Goal: Task Accomplishment & Management: Manage account settings

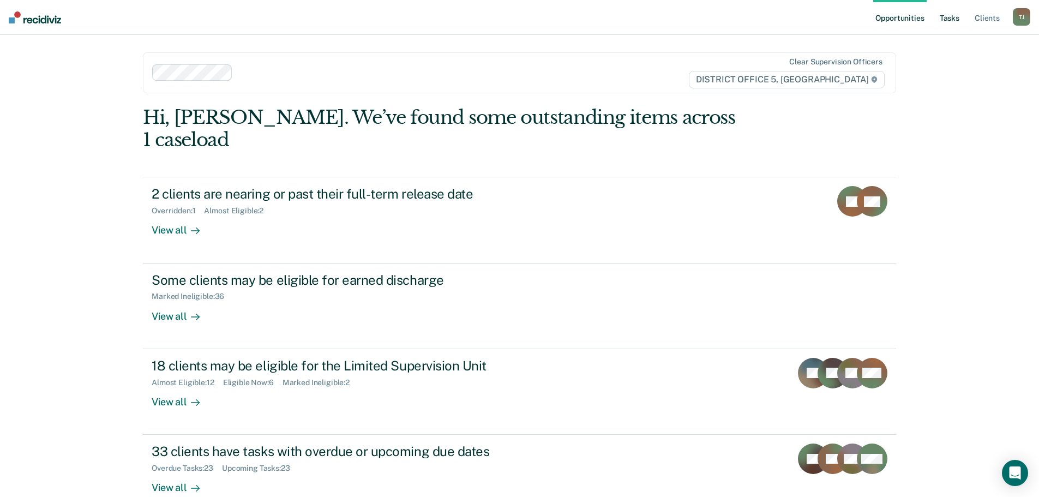
click at [945, 15] on link "Tasks" at bounding box center [949, 17] width 24 height 35
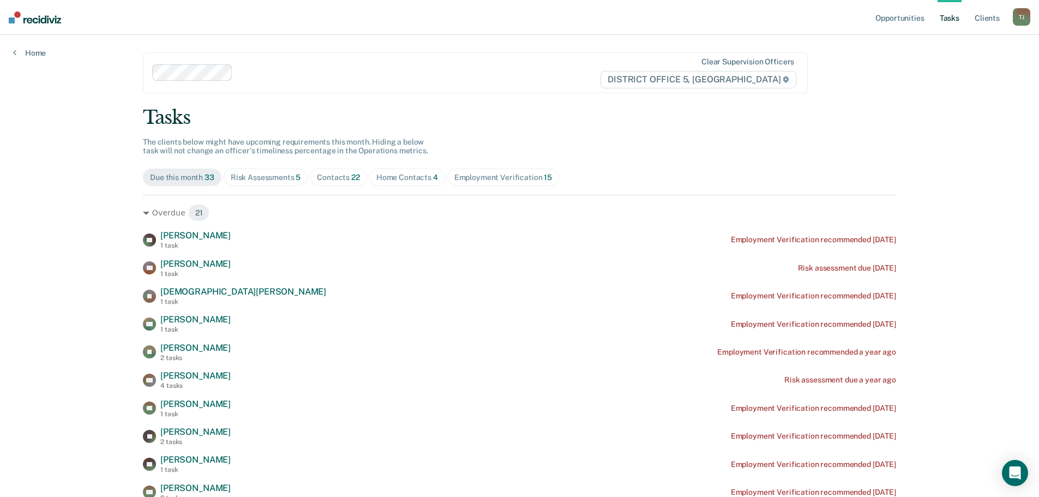
click at [291, 178] on div "Risk Assessments 5" at bounding box center [266, 177] width 70 height 9
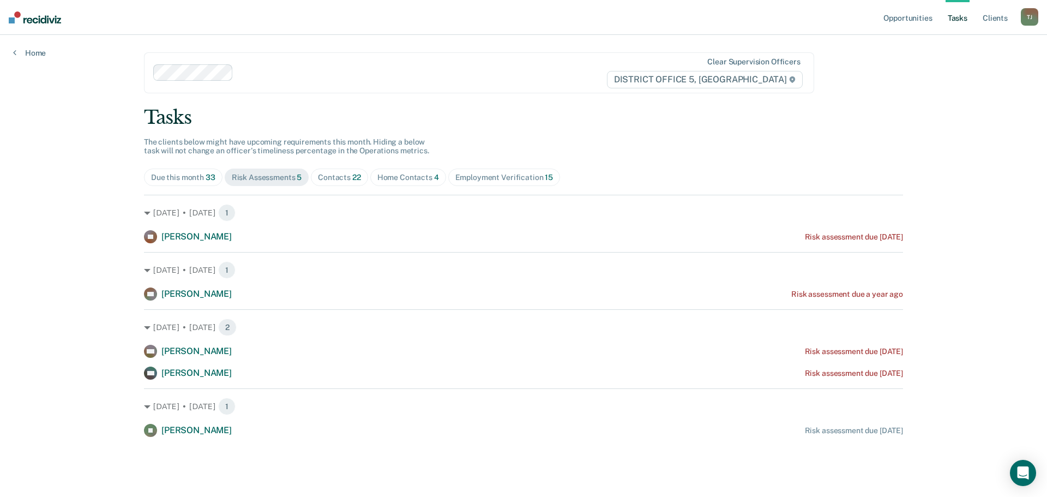
click at [338, 176] on div "Contacts 22" at bounding box center [339, 177] width 43 height 9
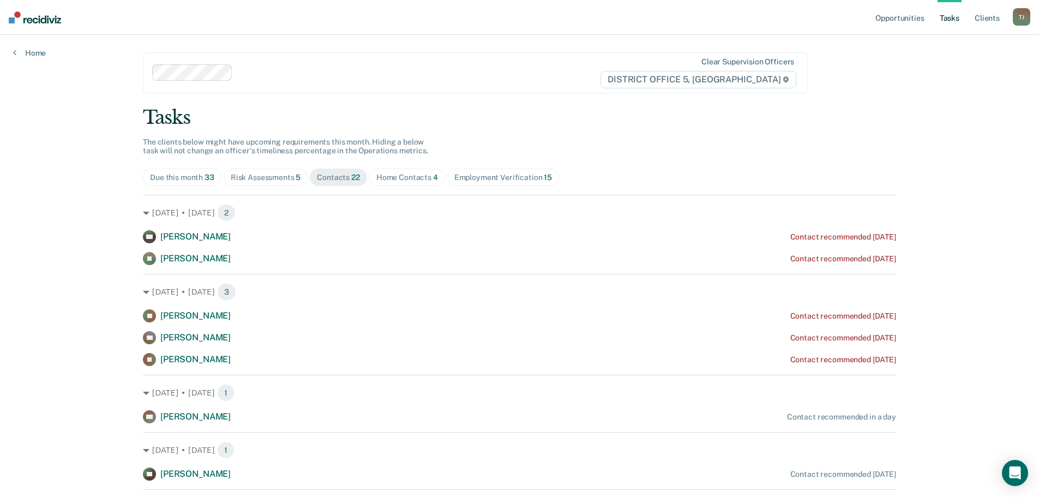
click at [406, 173] on div "Home Contacts 4" at bounding box center [407, 177] width 62 height 9
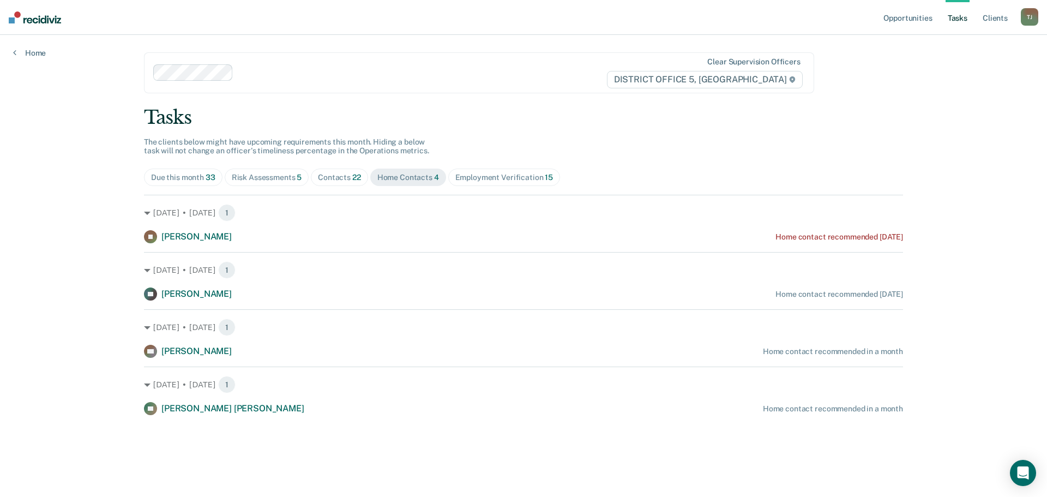
click at [486, 180] on div "Employment Verification 15" at bounding box center [504, 177] width 98 height 9
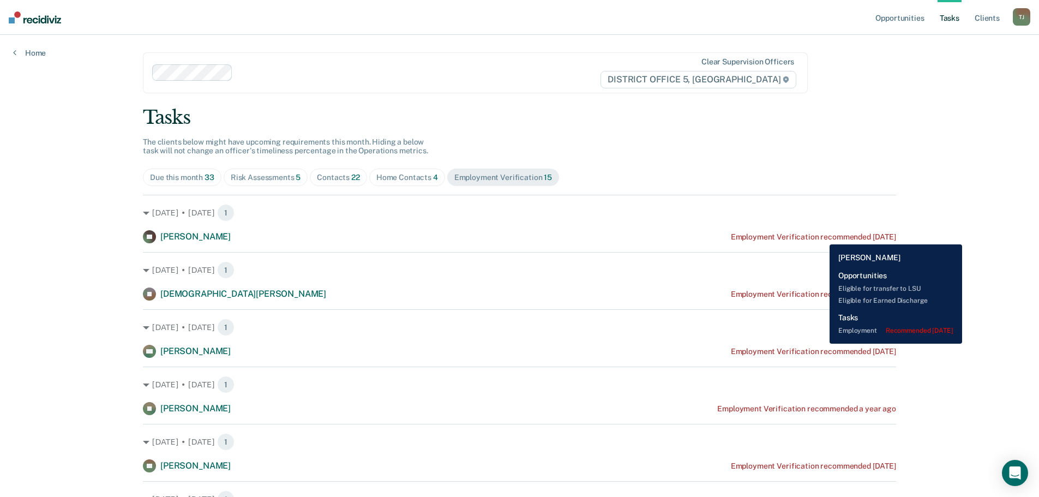
click at [821, 236] on div "Employment Verification recommended [DATE]" at bounding box center [813, 236] width 165 height 9
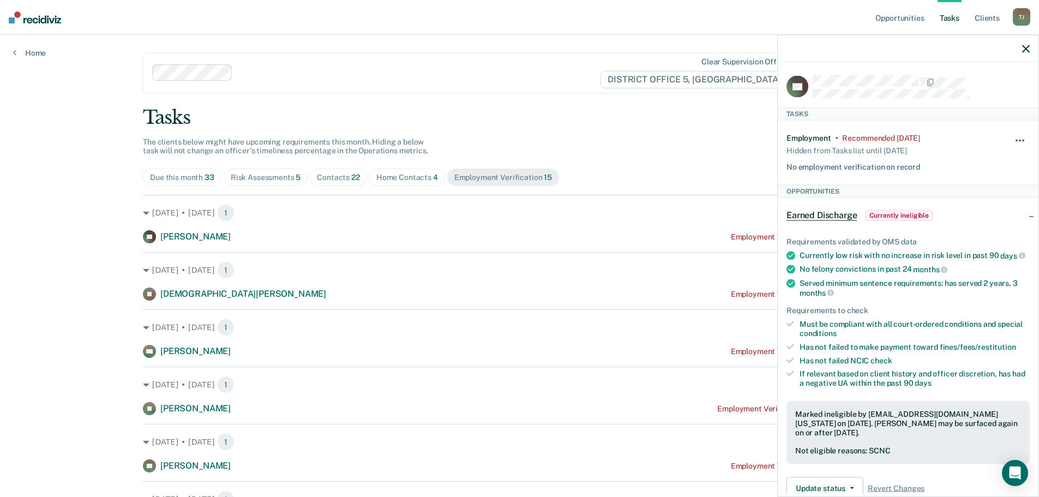
click at [1011, 142] on button "button" at bounding box center [1020, 145] width 19 height 17
click at [989, 230] on button "90 days" at bounding box center [990, 227] width 79 height 17
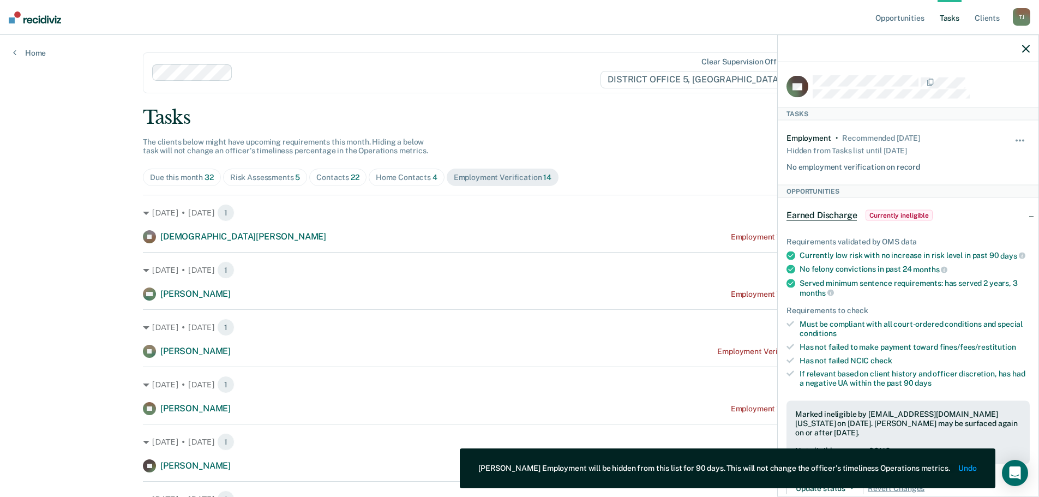
click at [1026, 48] on icon "button" at bounding box center [1026, 49] width 8 height 8
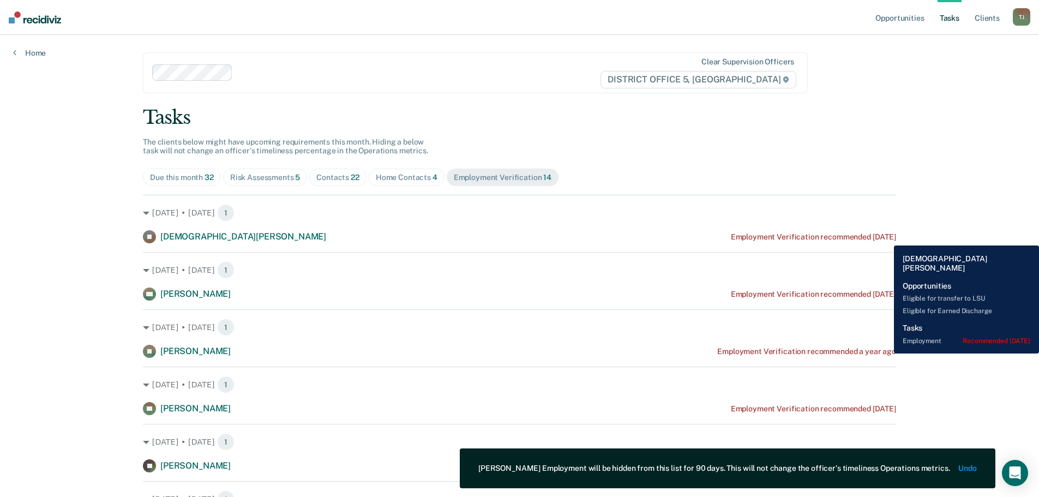
click at [885, 237] on div "Employment Verification recommended [DATE]" at bounding box center [813, 236] width 165 height 9
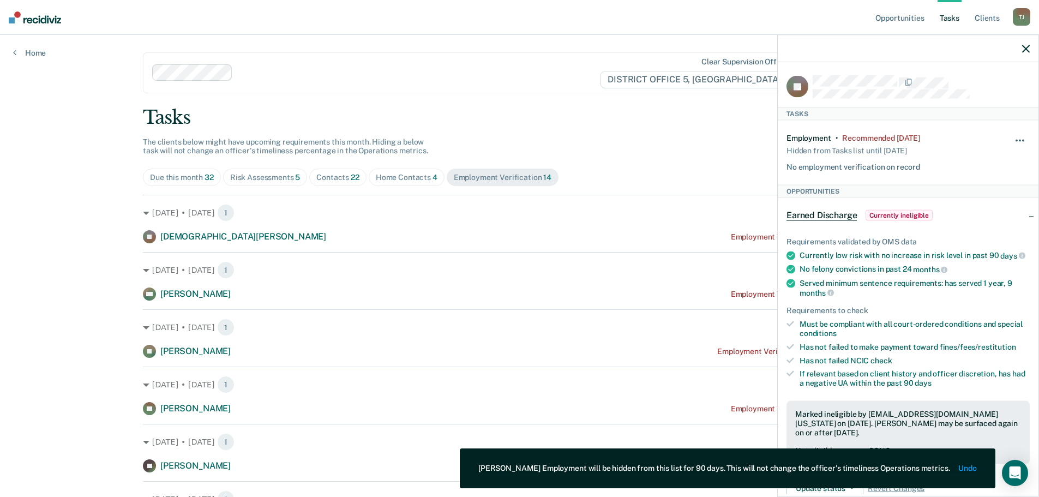
click at [1016, 143] on button "button" at bounding box center [1020, 145] width 19 height 17
click at [991, 226] on button "90 days" at bounding box center [990, 227] width 79 height 17
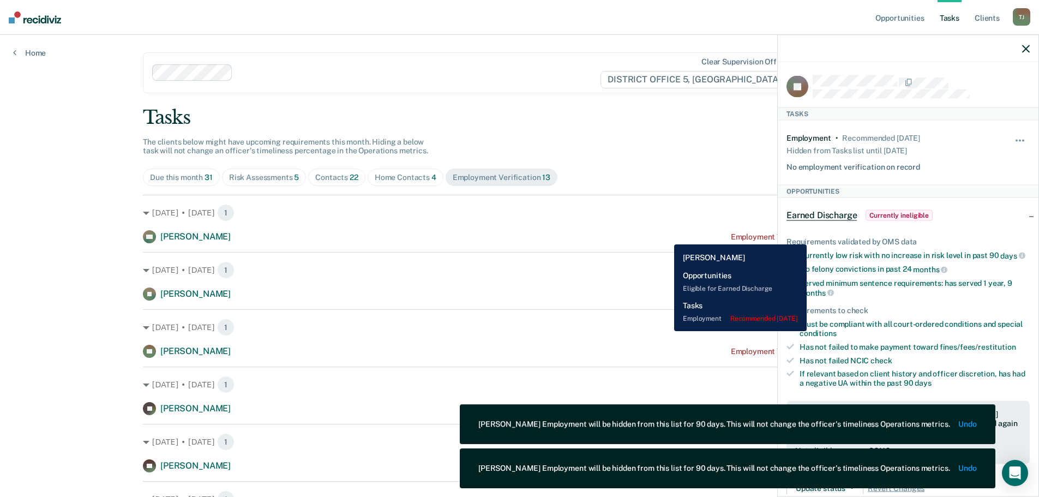
click at [666, 236] on div "WA [PERSON_NAME] Employment Verification recommended [DATE]" at bounding box center [519, 236] width 753 height 13
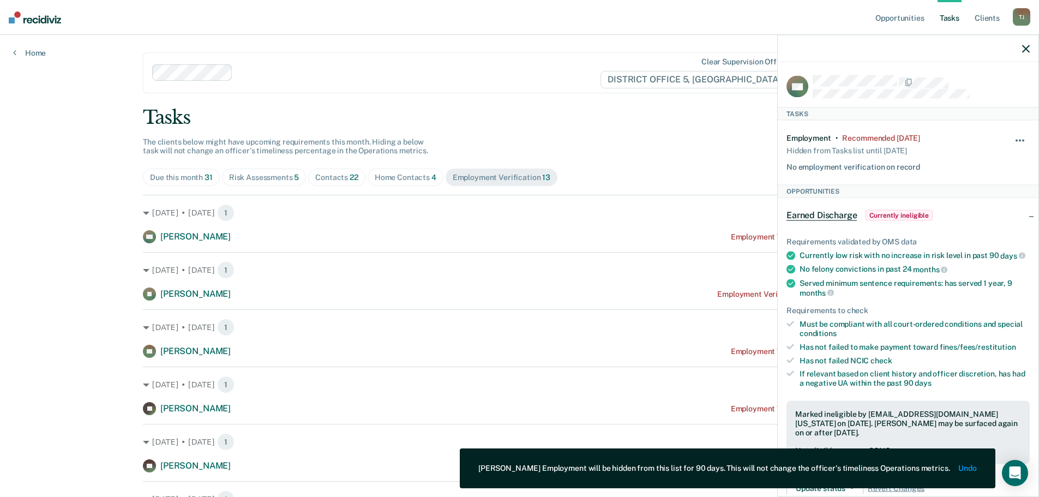
click at [1012, 137] on button "button" at bounding box center [1020, 145] width 19 height 17
click at [983, 226] on button "90 days" at bounding box center [990, 227] width 79 height 17
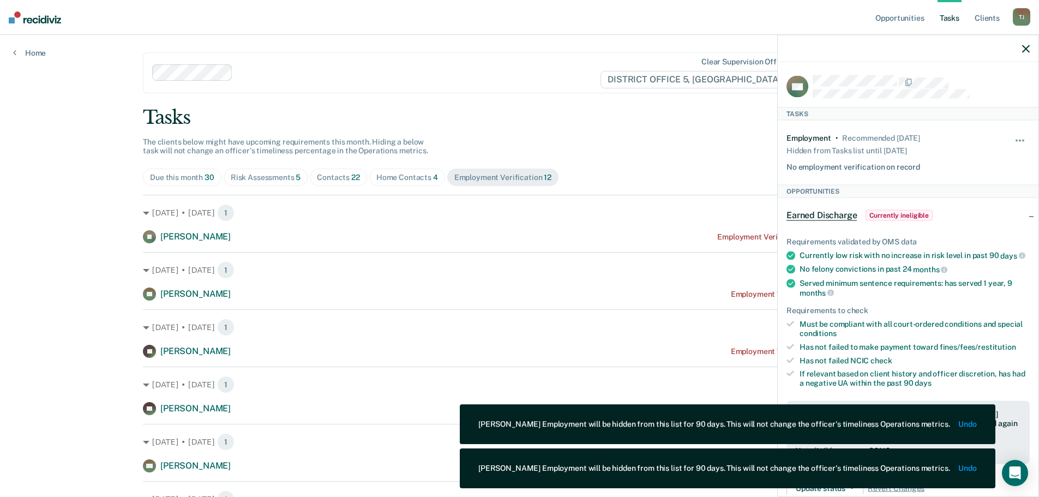
click at [1027, 49] on icon "button" at bounding box center [1026, 49] width 8 height 8
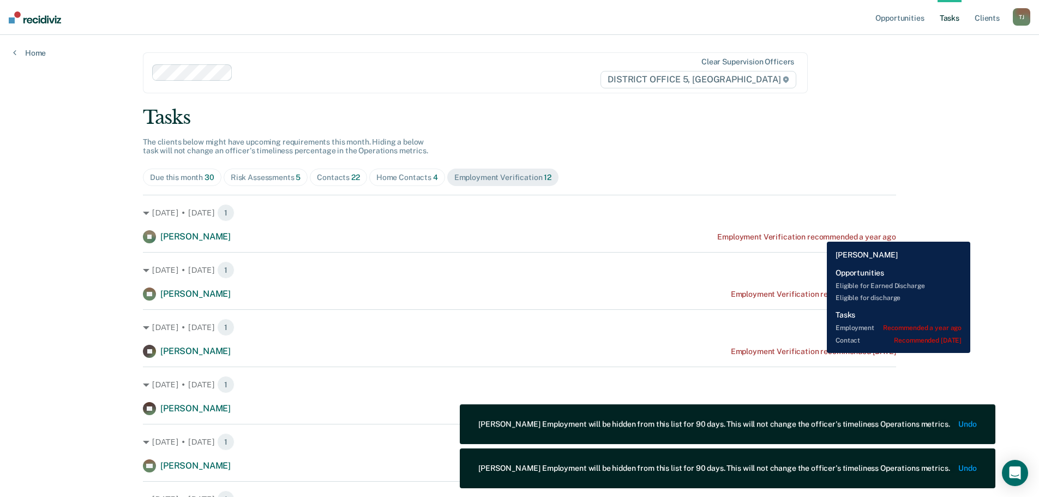
click at [818, 233] on div "Employment Verification recommended a year ago" at bounding box center [806, 236] width 179 height 9
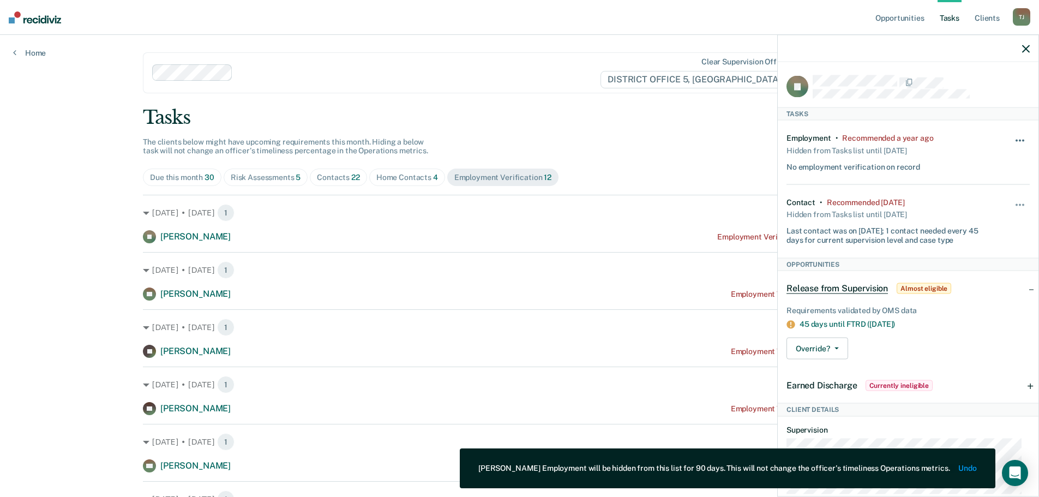
click at [1019, 140] on button "button" at bounding box center [1020, 145] width 19 height 17
click at [991, 227] on button "90 days" at bounding box center [990, 227] width 79 height 17
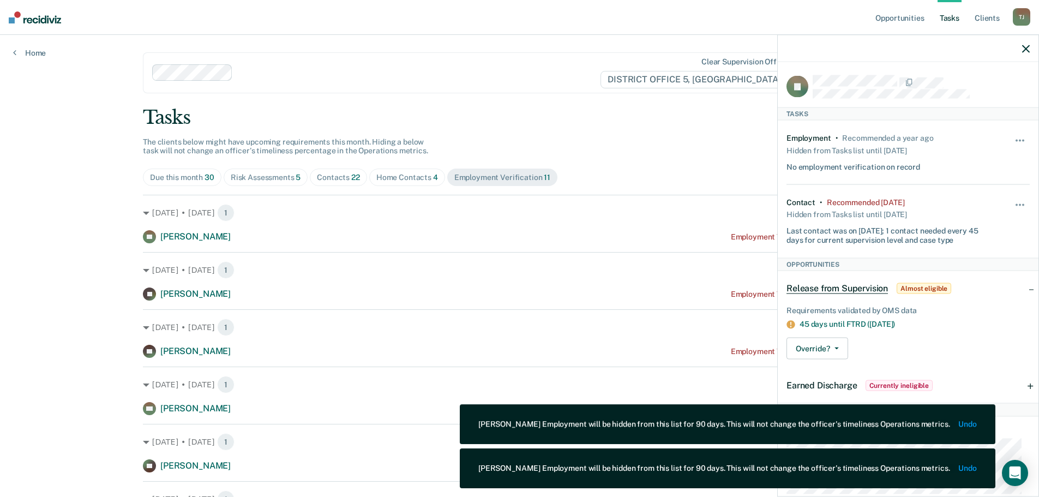
click at [1024, 51] on icon "button" at bounding box center [1026, 49] width 8 height 8
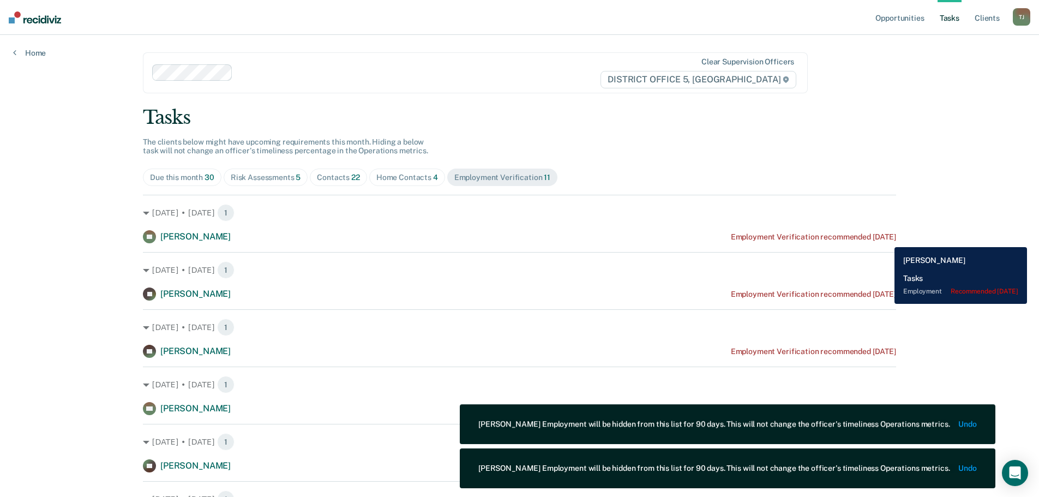
click at [886, 239] on div "Employment Verification recommended [DATE]" at bounding box center [813, 236] width 165 height 9
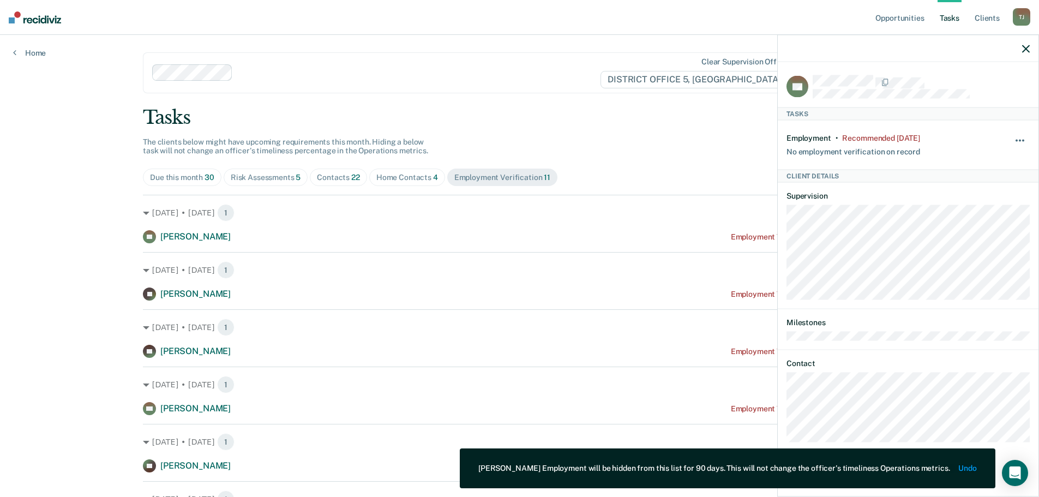
click at [1024, 138] on button "button" at bounding box center [1020, 145] width 19 height 17
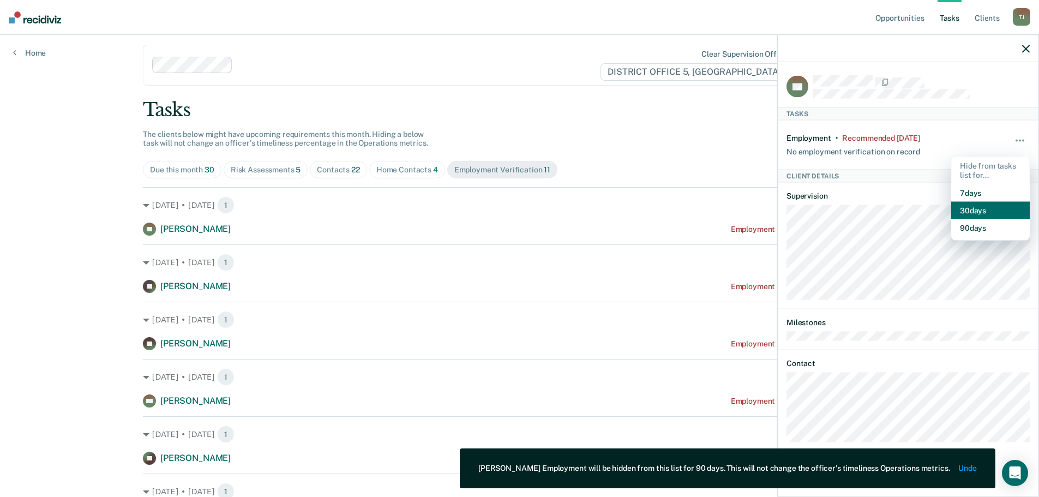
scroll to position [164, 0]
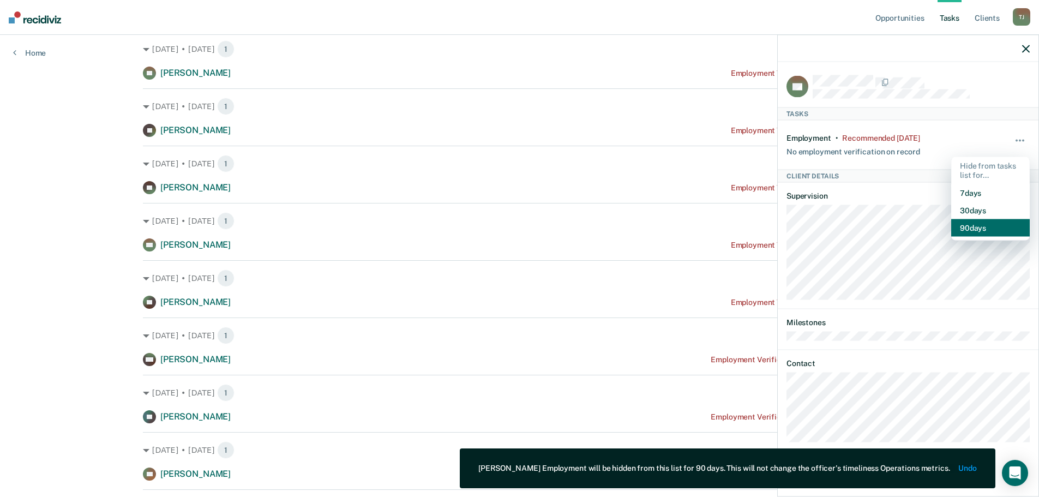
click at [989, 228] on button "90 days" at bounding box center [990, 227] width 79 height 17
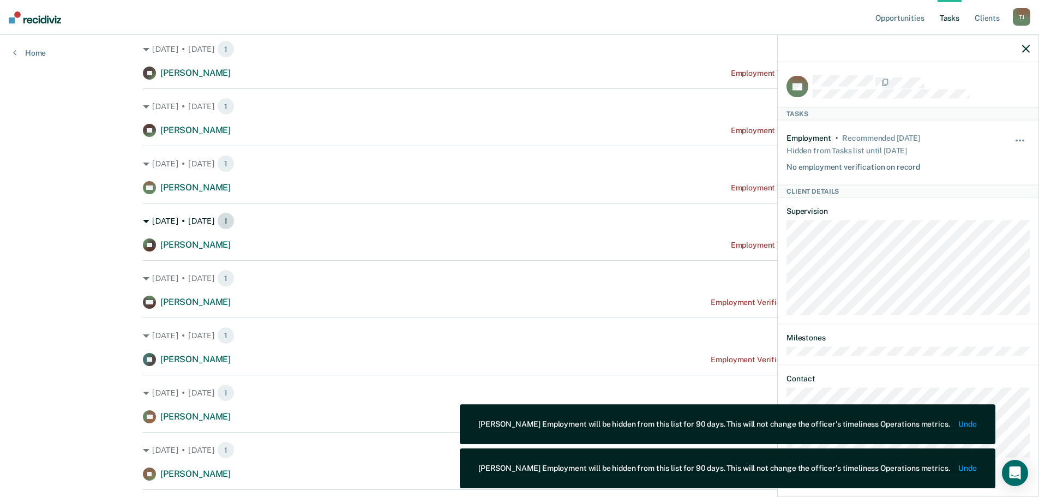
scroll to position [55, 0]
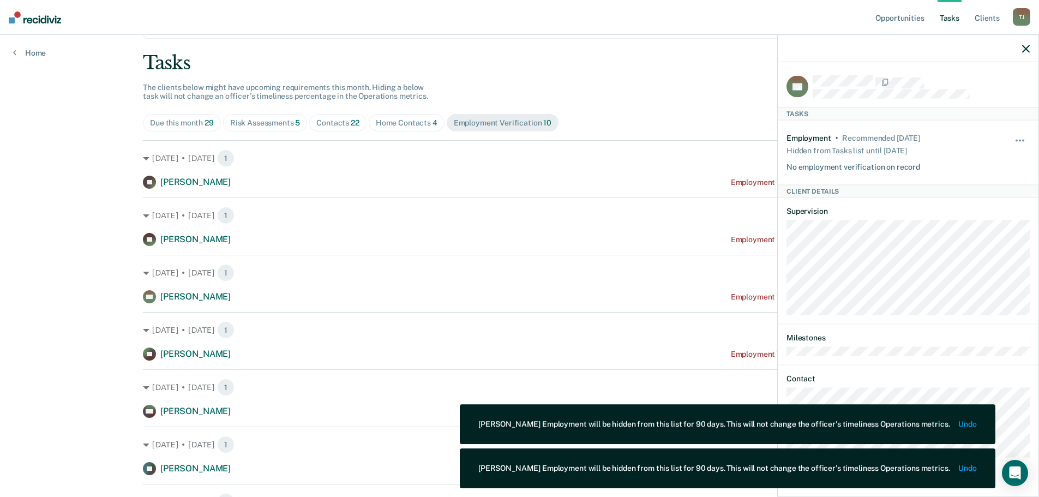
click at [1026, 49] on icon "button" at bounding box center [1026, 49] width 8 height 8
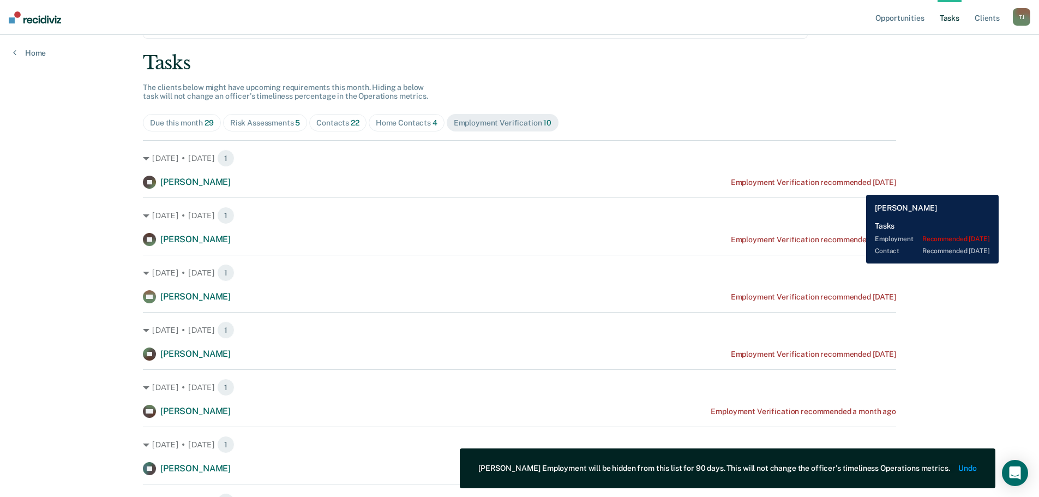
click at [858, 186] on div "Employment Verification recommended [DATE]" at bounding box center [813, 182] width 165 height 9
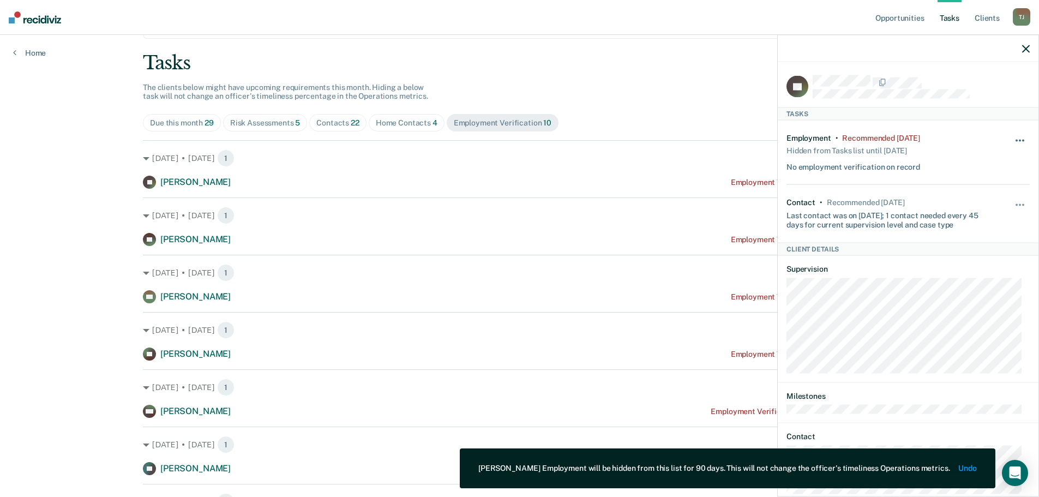
click at [1011, 141] on button "button" at bounding box center [1020, 145] width 19 height 17
click at [967, 222] on button "90 days" at bounding box center [990, 227] width 79 height 17
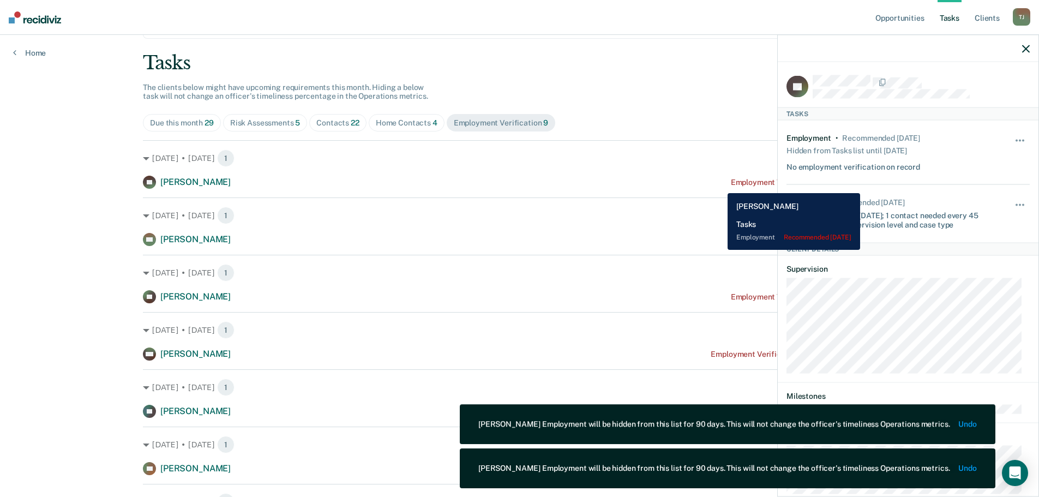
click at [731, 184] on div "Employment Verification recommended [DATE]" at bounding box center [813, 182] width 165 height 9
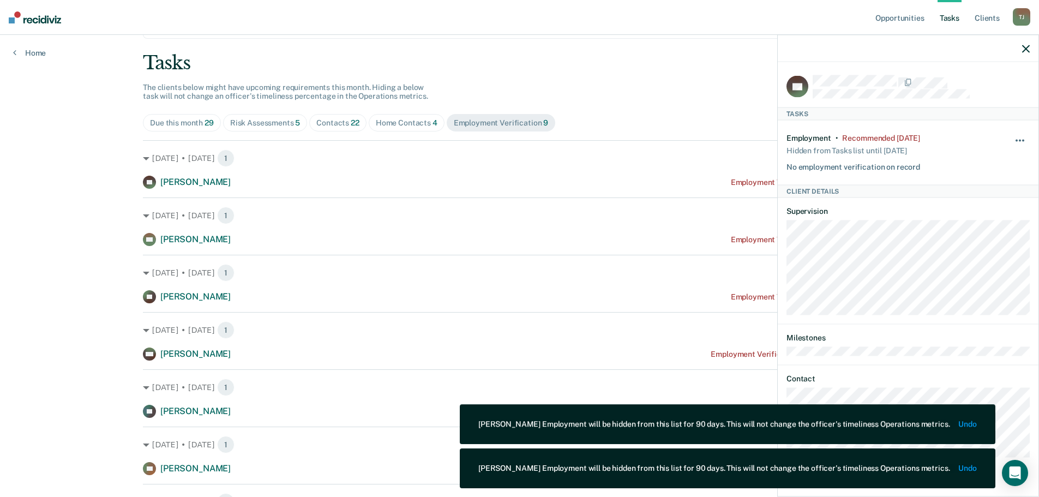
click at [1023, 136] on div "Hide from tasks list for... 7 days 30 days 90 days" at bounding box center [1020, 153] width 19 height 38
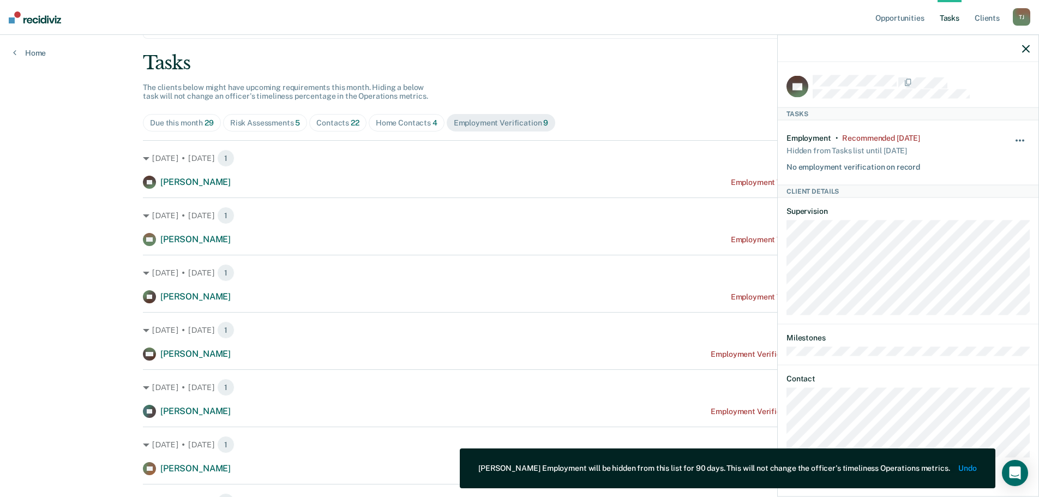
click at [1014, 139] on button "button" at bounding box center [1020, 145] width 19 height 17
click at [989, 227] on button "90 days" at bounding box center [990, 227] width 79 height 17
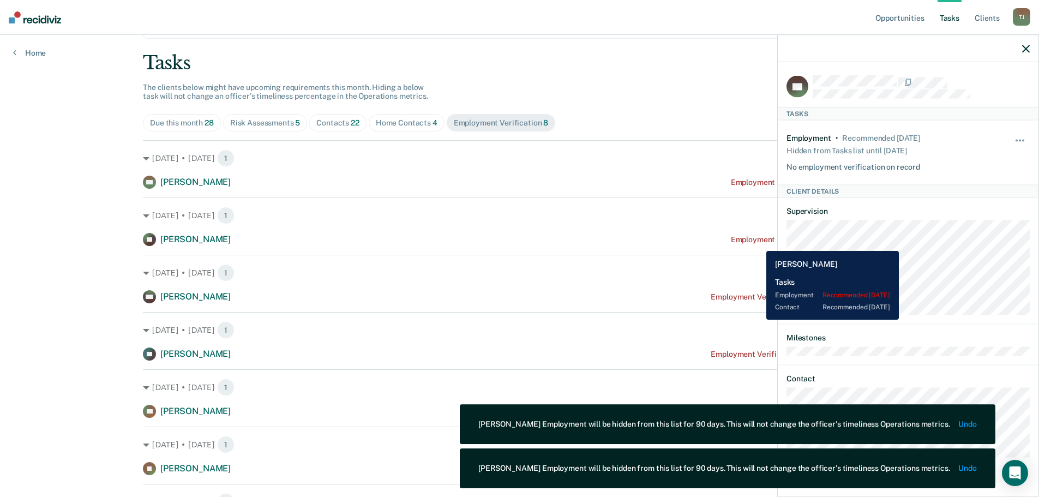
click at [752, 238] on div "Employment Verification recommended [DATE]" at bounding box center [813, 239] width 165 height 9
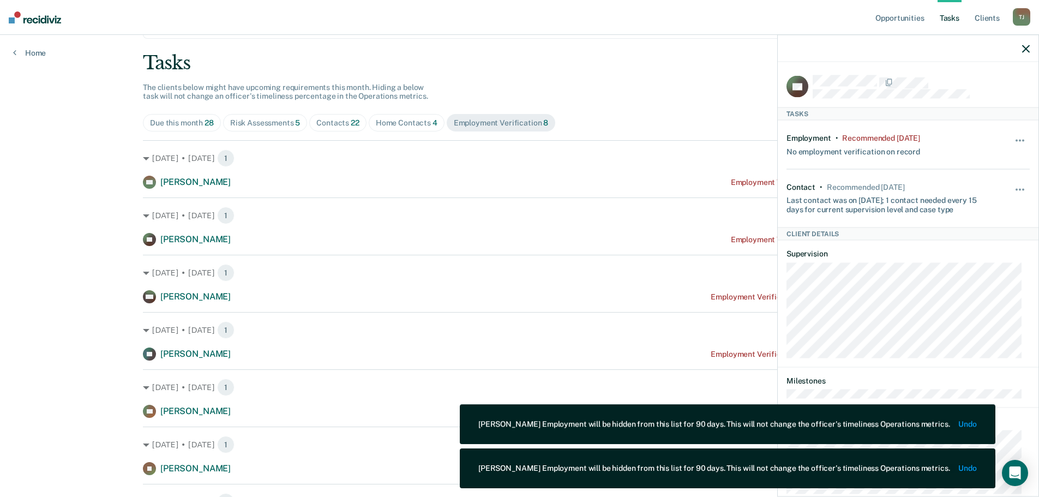
click at [1026, 145] on div "GL Tasks Employment • Recommended [DATE] No employment verification on record H…" at bounding box center [908, 278] width 261 height 432
drag, startPoint x: 1016, startPoint y: 144, endPoint x: 1005, endPoint y: 152, distance: 12.9
click at [1014, 144] on button "button" at bounding box center [1020, 145] width 19 height 17
click at [977, 229] on button "90 days" at bounding box center [990, 227] width 79 height 17
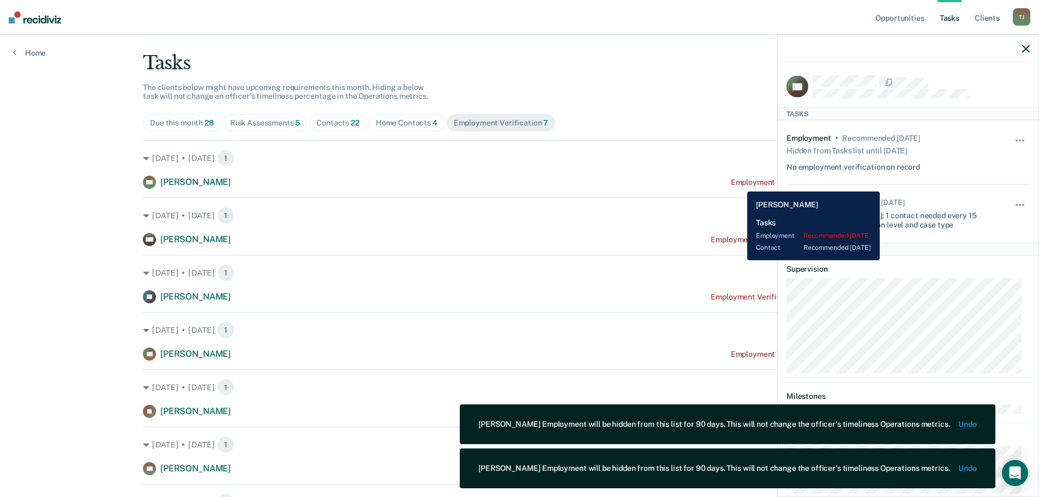
click at [739, 183] on div "Employment Verification recommended [DATE]" at bounding box center [813, 182] width 165 height 9
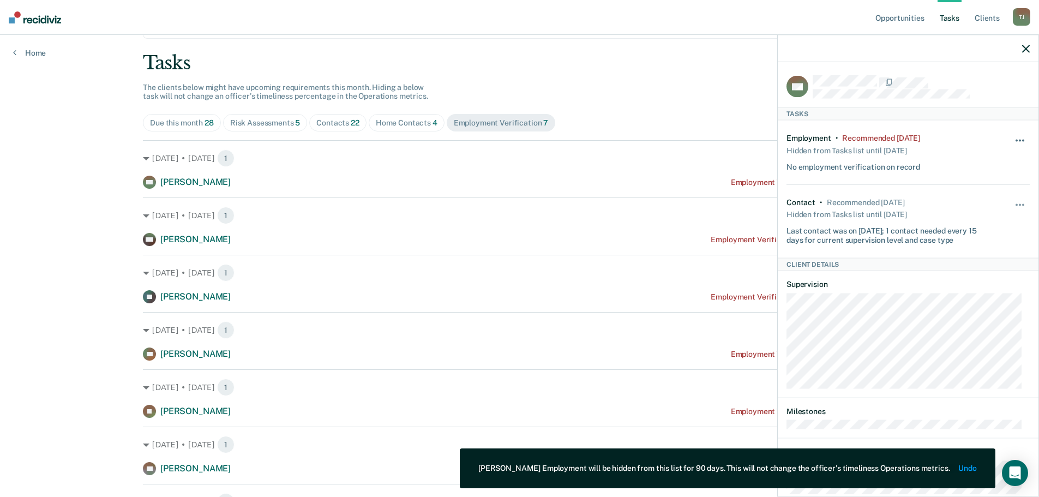
click at [1019, 140] on span "button" at bounding box center [1020, 141] width 2 height 2
click at [981, 221] on button "90 days" at bounding box center [990, 227] width 79 height 17
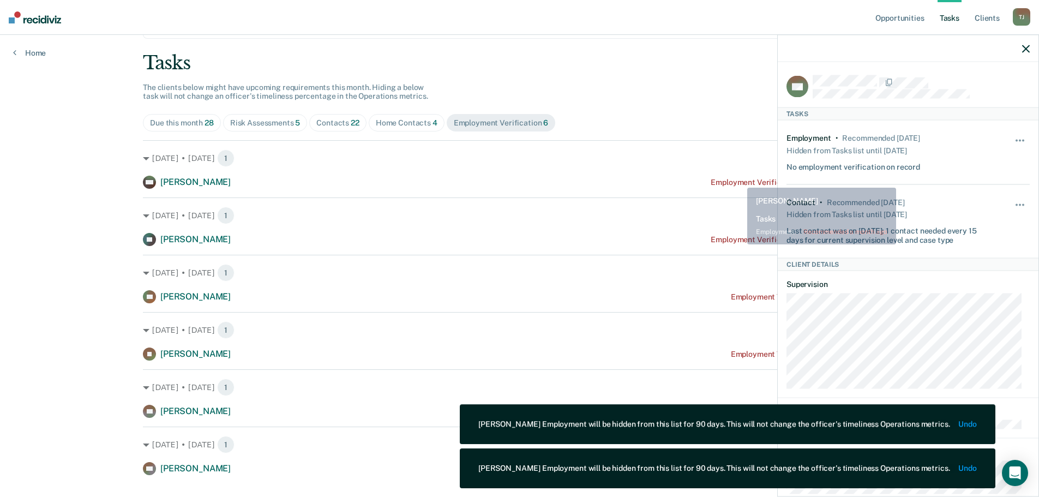
click at [740, 184] on div "Employment Verification recommended a month ago" at bounding box center [802, 182] width 185 height 9
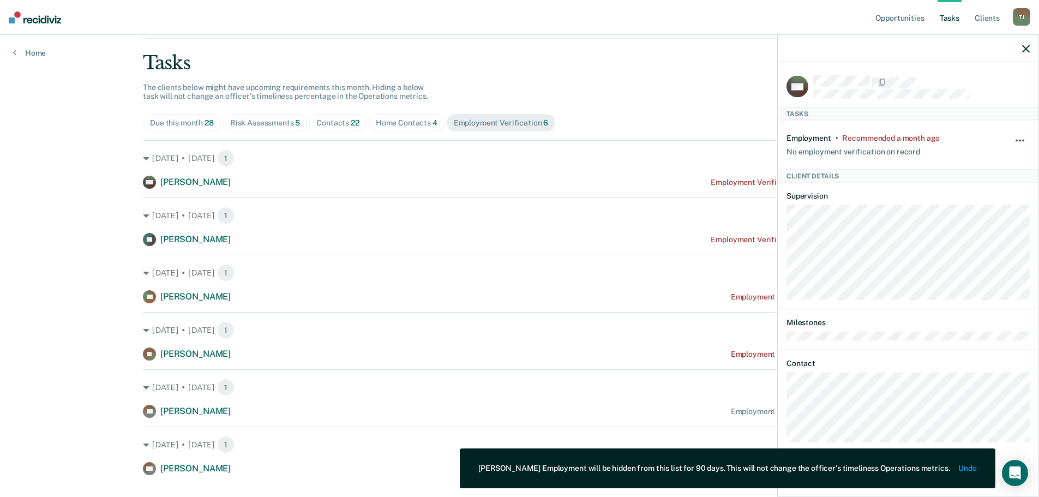
click at [1017, 139] on button "button" at bounding box center [1020, 145] width 19 height 17
click at [987, 221] on button "90 days" at bounding box center [990, 227] width 79 height 17
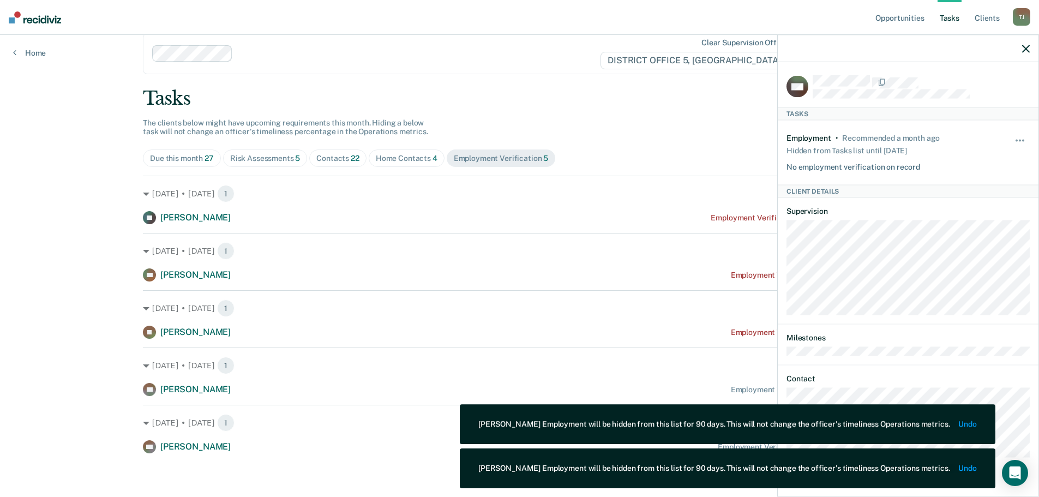
scroll to position [19, 0]
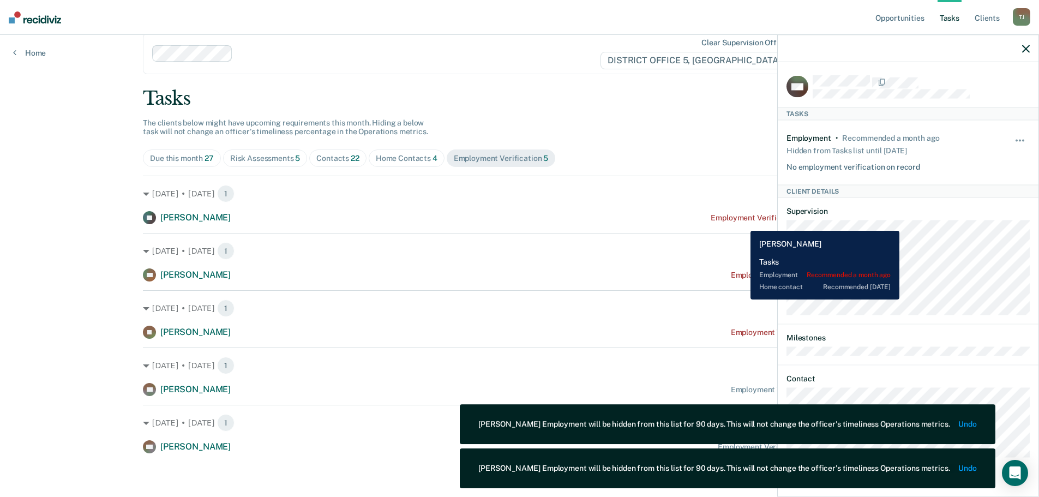
click at [742, 222] on div "TP [PERSON_NAME] Employment Verification recommended a month ago" at bounding box center [519, 217] width 753 height 13
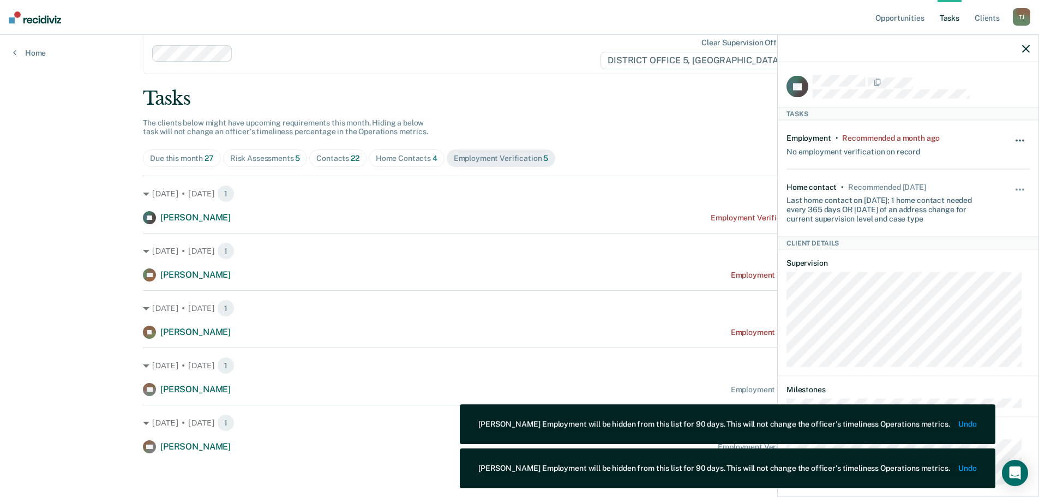
click at [1011, 144] on button "button" at bounding box center [1020, 145] width 19 height 17
drag, startPoint x: 983, startPoint y: 225, endPoint x: 972, endPoint y: 223, distance: 11.1
click at [982, 225] on button "90 days" at bounding box center [990, 227] width 79 height 17
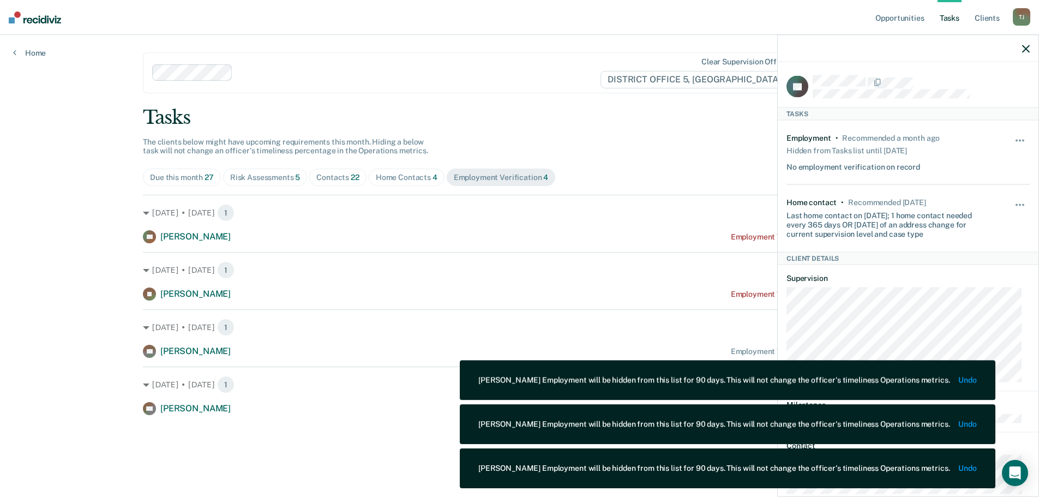
scroll to position [0, 0]
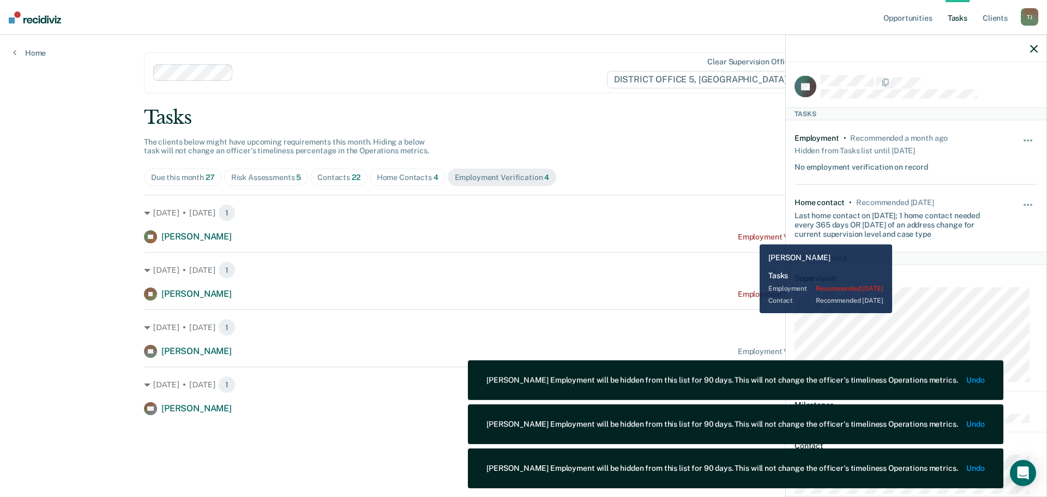
click at [751, 236] on div "Employment Verification recommended [DATE]" at bounding box center [820, 236] width 165 height 9
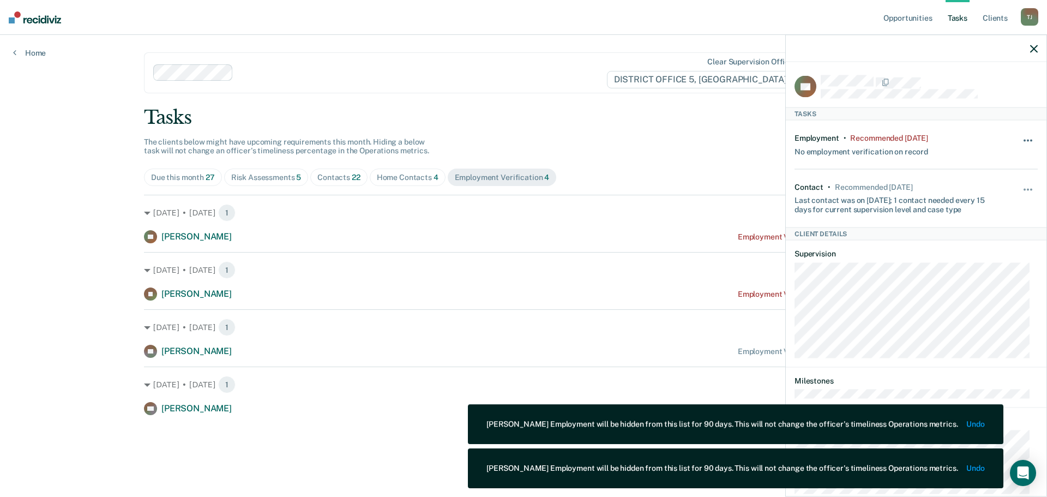
click at [1021, 138] on button "button" at bounding box center [1028, 145] width 19 height 17
click at [1007, 228] on button "90 days" at bounding box center [998, 227] width 79 height 17
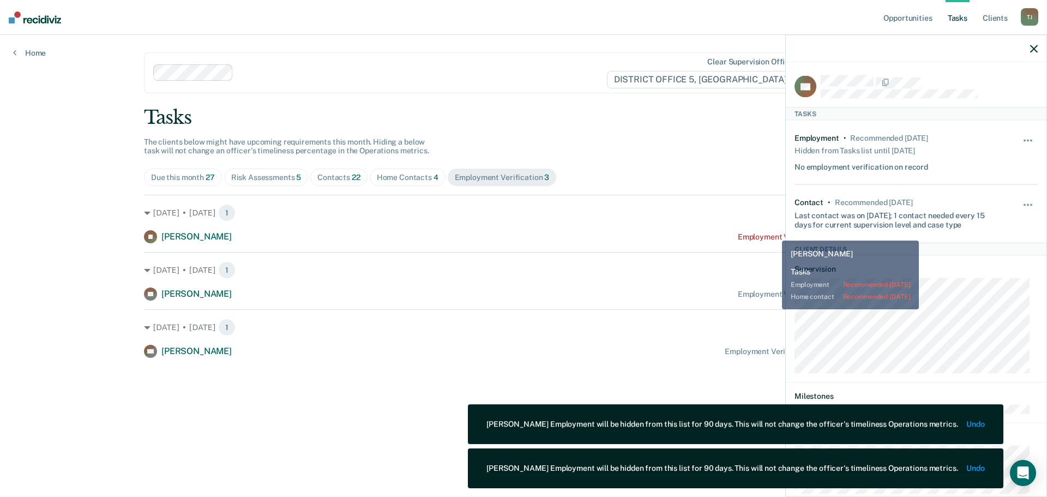
click at [767, 234] on div "Employment Verification recommended [DATE]" at bounding box center [820, 236] width 165 height 9
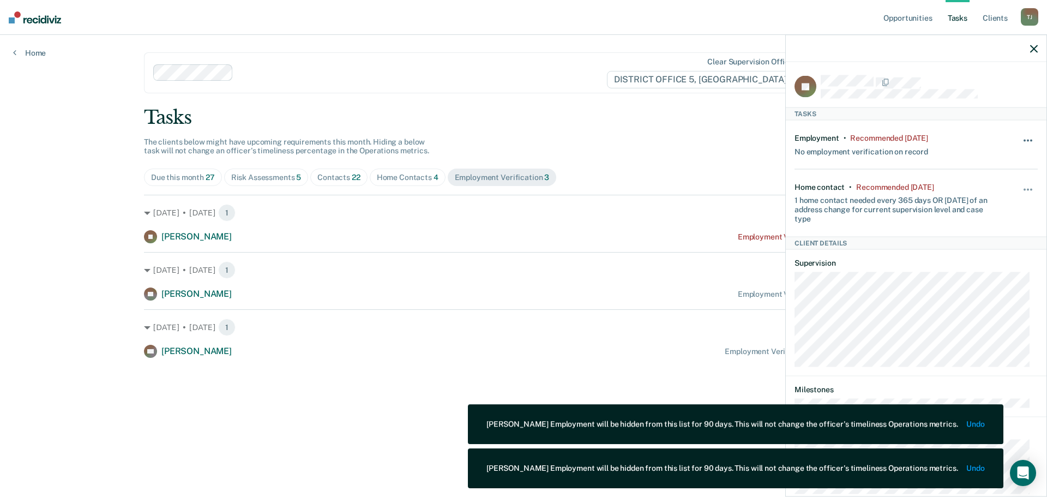
click at [1019, 137] on button "button" at bounding box center [1028, 145] width 19 height 17
click at [984, 225] on button "90 days" at bounding box center [998, 227] width 79 height 17
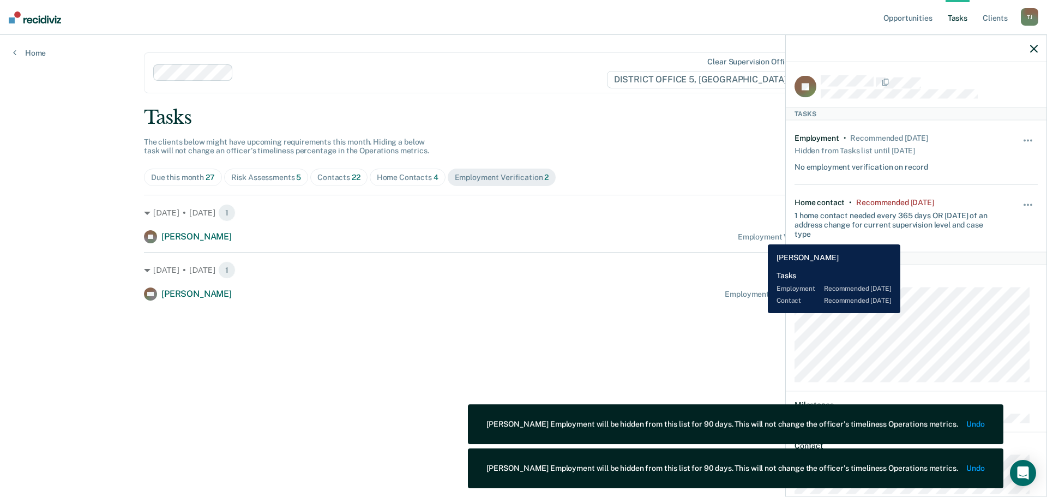
click at [760, 236] on div "Employment Verification recommended [DATE]" at bounding box center [820, 236] width 165 height 9
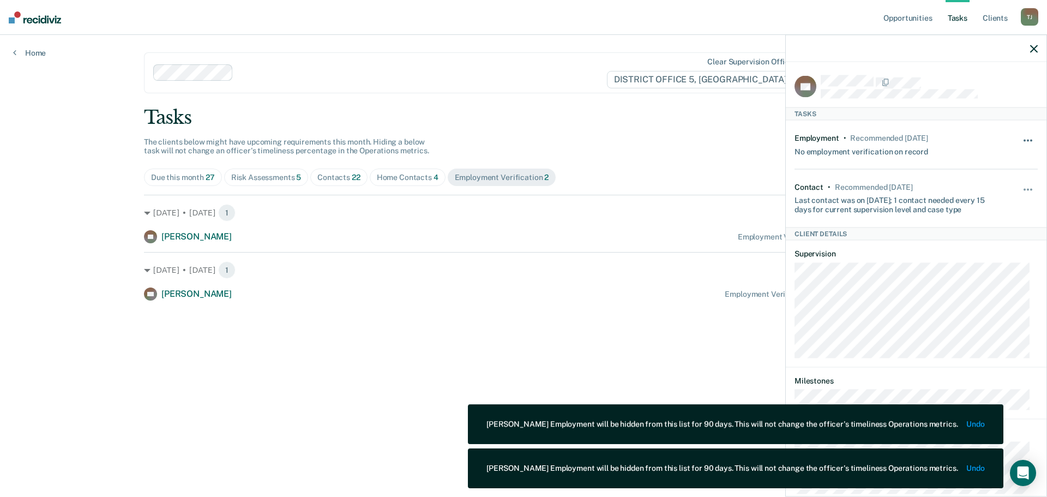
click at [1021, 139] on button "button" at bounding box center [1028, 145] width 19 height 17
click at [993, 226] on button "90 days" at bounding box center [998, 227] width 79 height 17
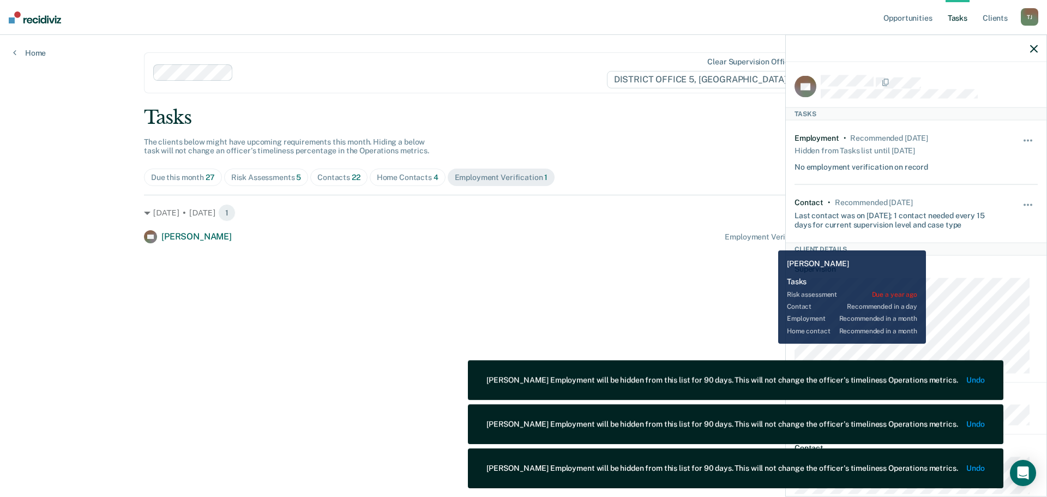
click at [769, 241] on div "Employment Verification recommended in a month" at bounding box center [814, 236] width 178 height 9
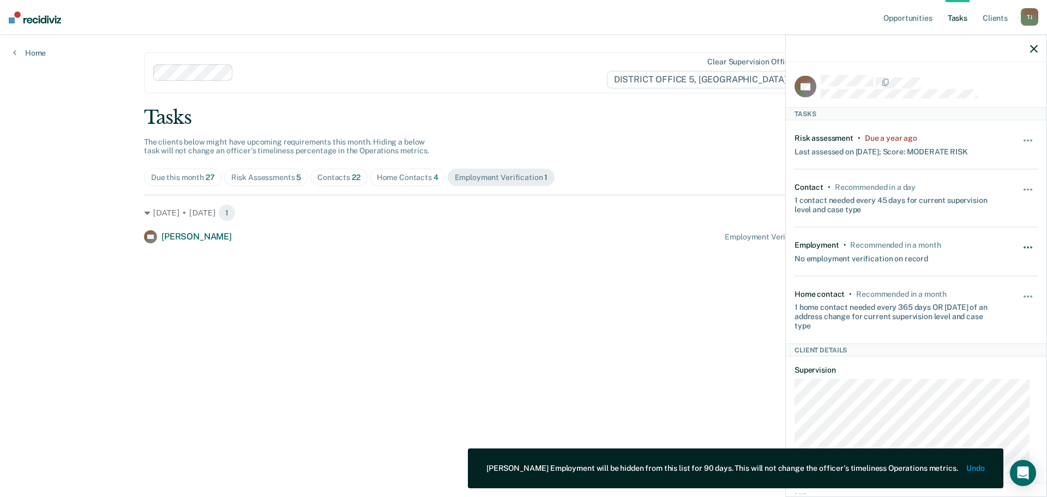
click at [1027, 246] on span "button" at bounding box center [1028, 247] width 2 height 2
click at [997, 335] on button "90 days" at bounding box center [998, 334] width 79 height 17
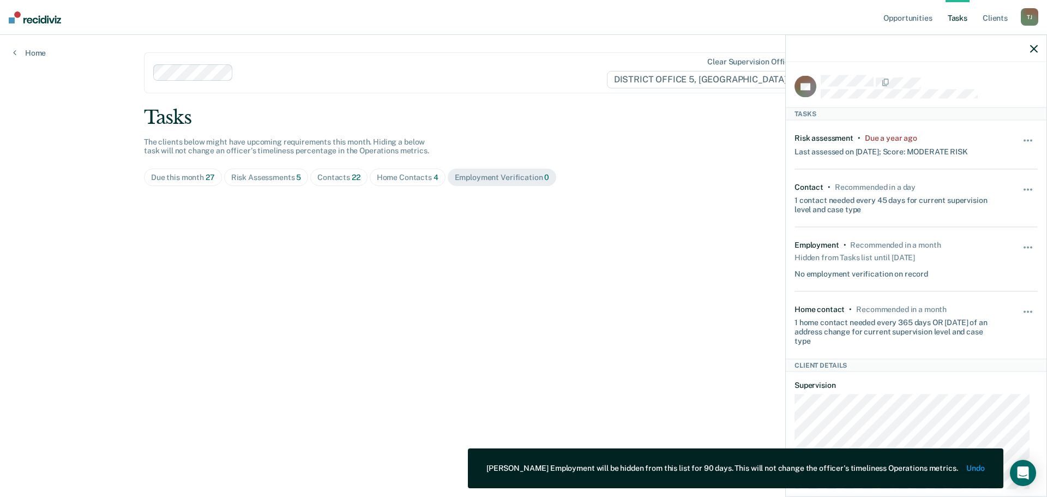
click at [219, 176] on span "Due this month 27" at bounding box center [183, 176] width 78 height 17
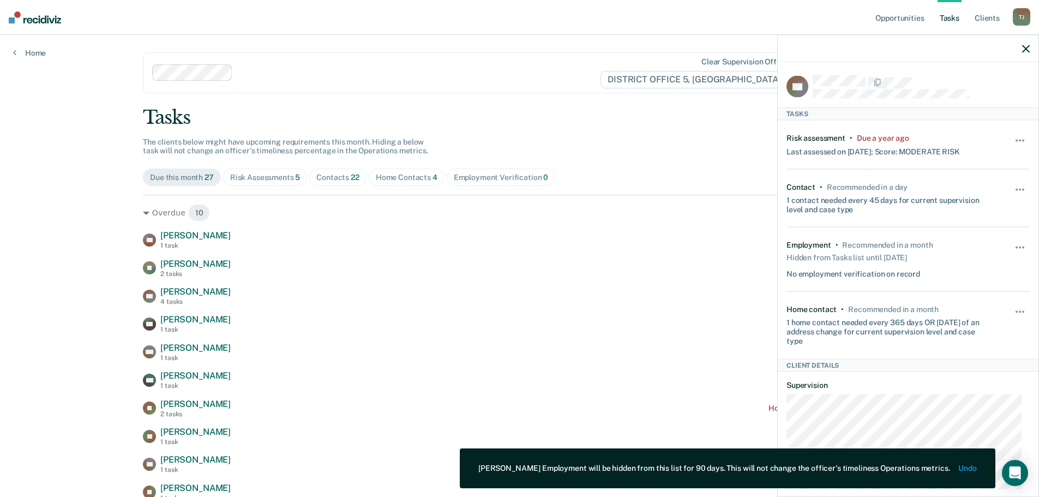
click at [342, 182] on span "Contacts 22" at bounding box center [337, 176] width 57 height 17
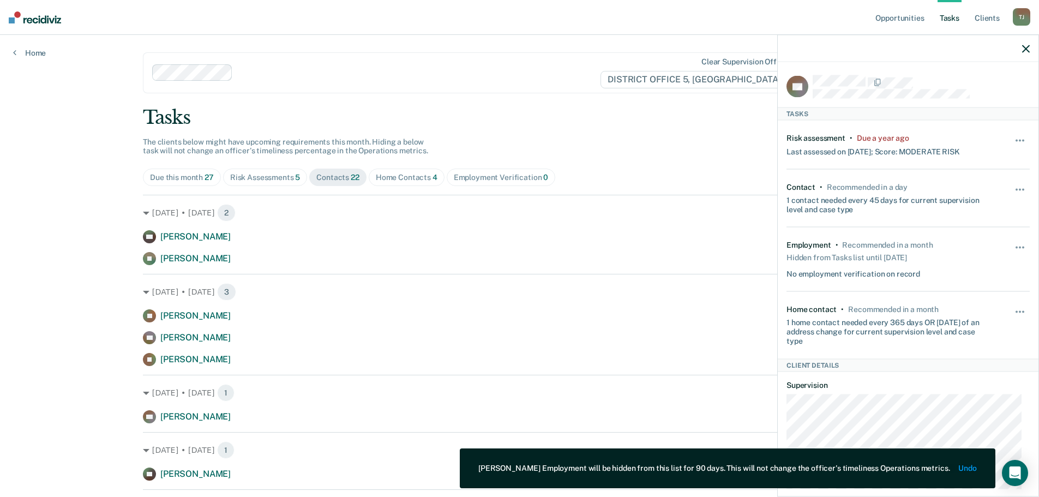
click at [1024, 46] on icon "button" at bounding box center [1026, 49] width 8 height 8
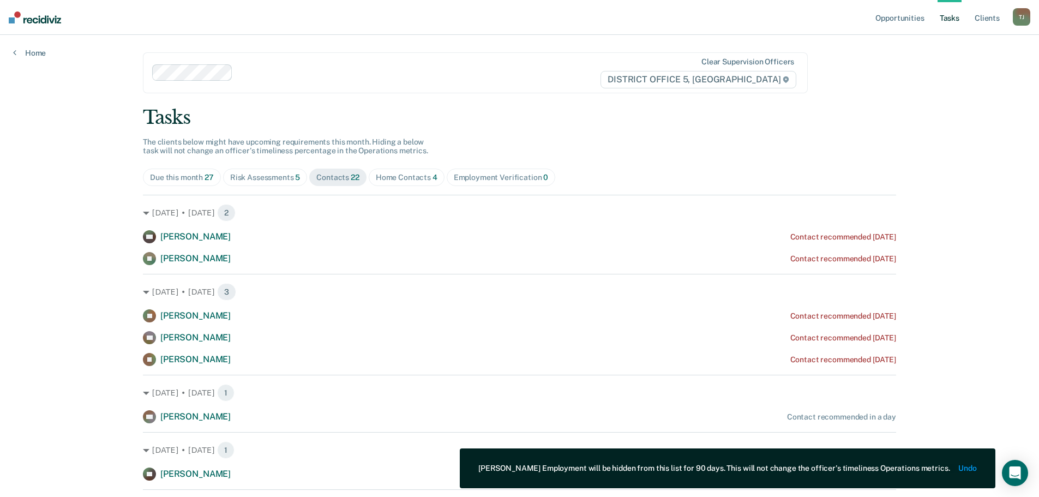
click at [261, 182] on span "Risk Assessments 5" at bounding box center [265, 176] width 85 height 17
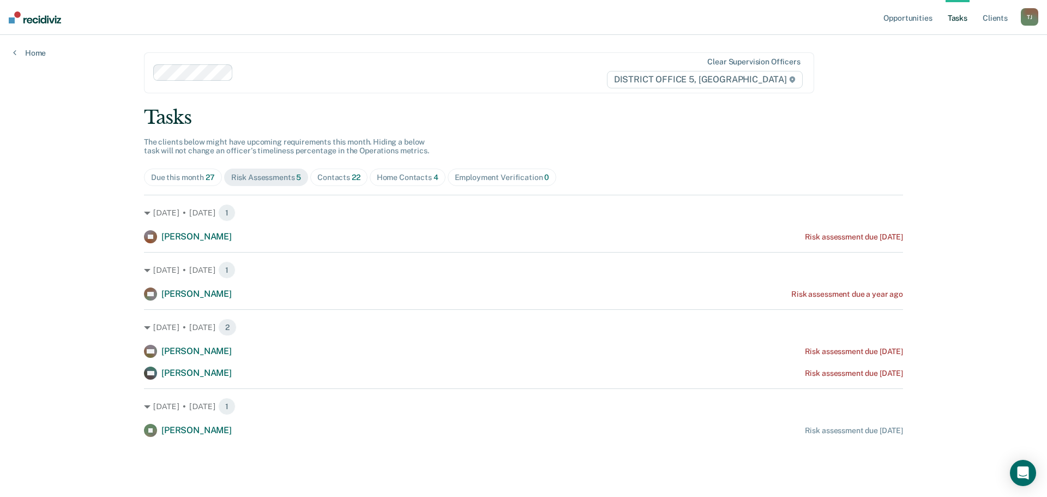
click at [201, 176] on div "Due this month 27" at bounding box center [183, 177] width 64 height 9
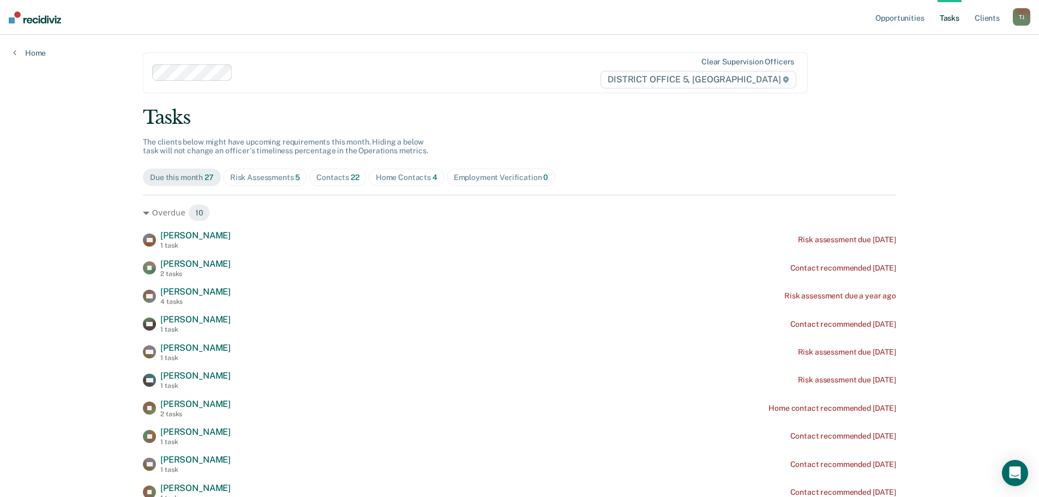
click at [289, 179] on div "Risk Assessments 5" at bounding box center [265, 177] width 70 height 9
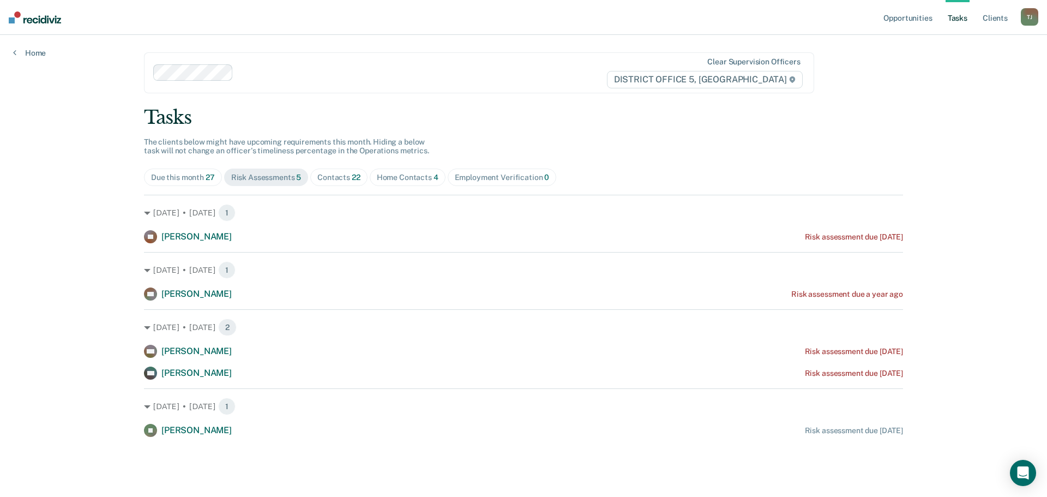
click at [343, 182] on div "Contacts 22" at bounding box center [338, 177] width 43 height 9
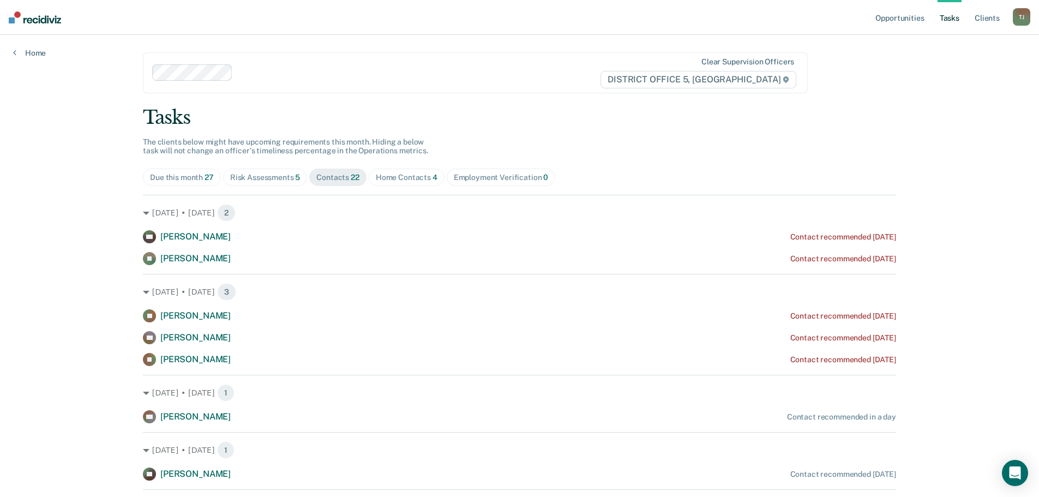
click at [396, 178] on div "Home Contacts 4" at bounding box center [407, 177] width 62 height 9
